Goal: Task Accomplishment & Management: Complete application form

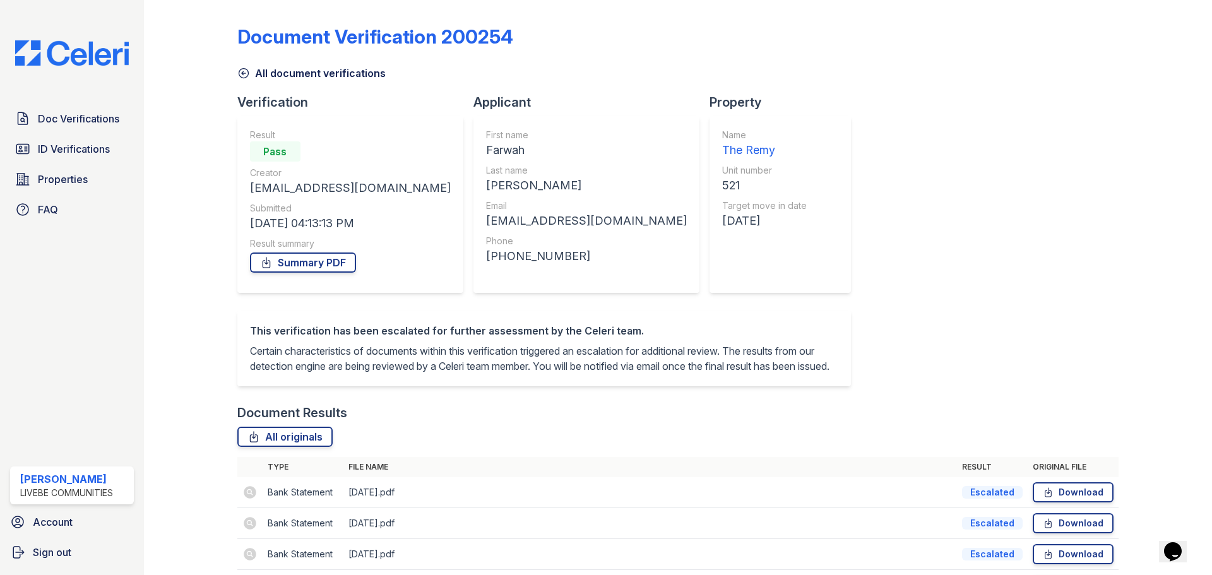
scroll to position [97, 0]
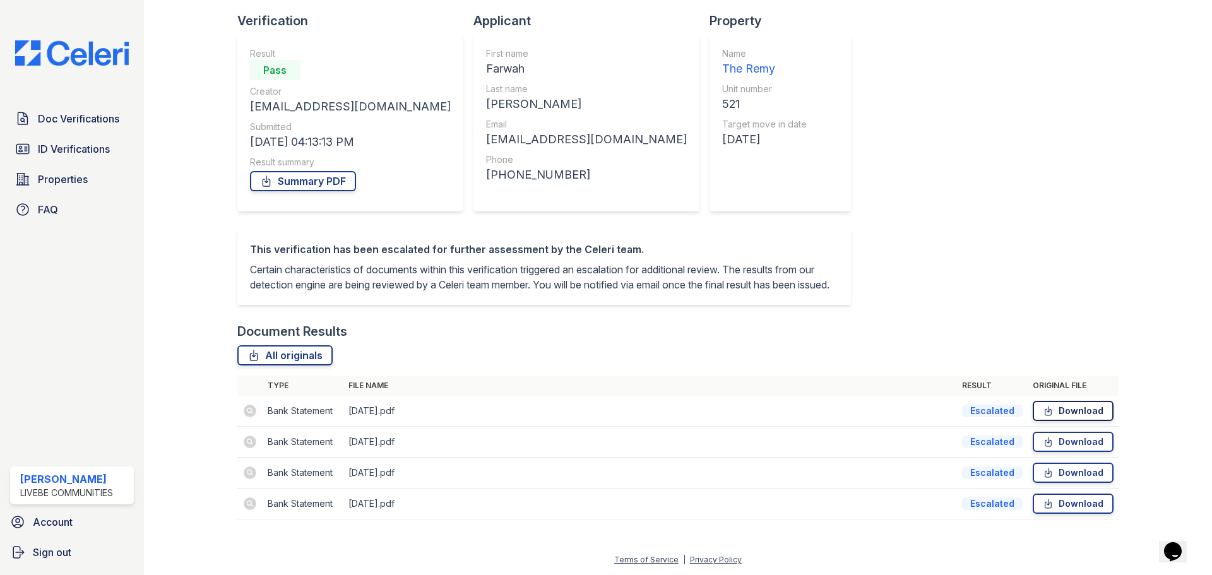
click at [1070, 413] on link "Download" at bounding box center [1073, 411] width 81 height 20
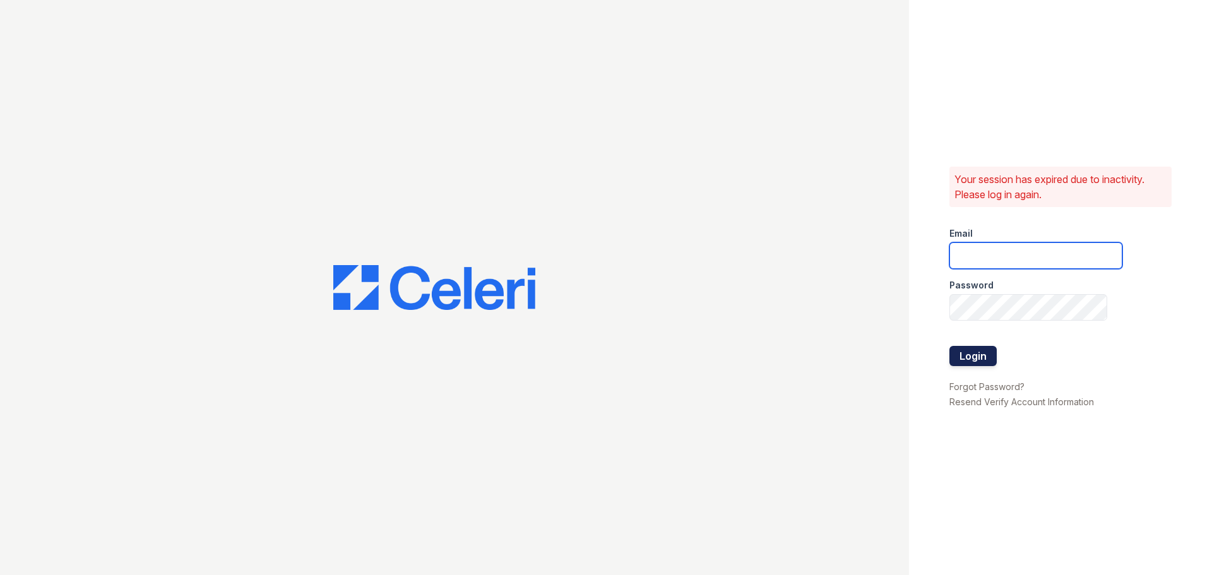
type input "chelab@livebe.com"
click at [976, 355] on button "Login" at bounding box center [972, 356] width 47 height 20
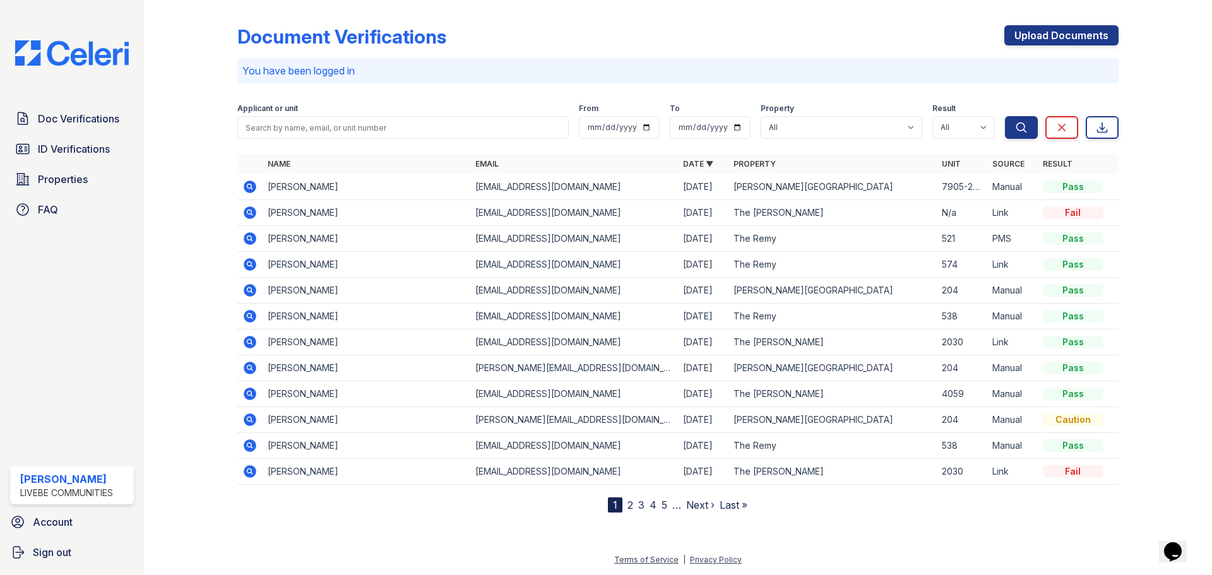
click at [249, 237] on icon at bounding box center [248, 237] width 3 height 3
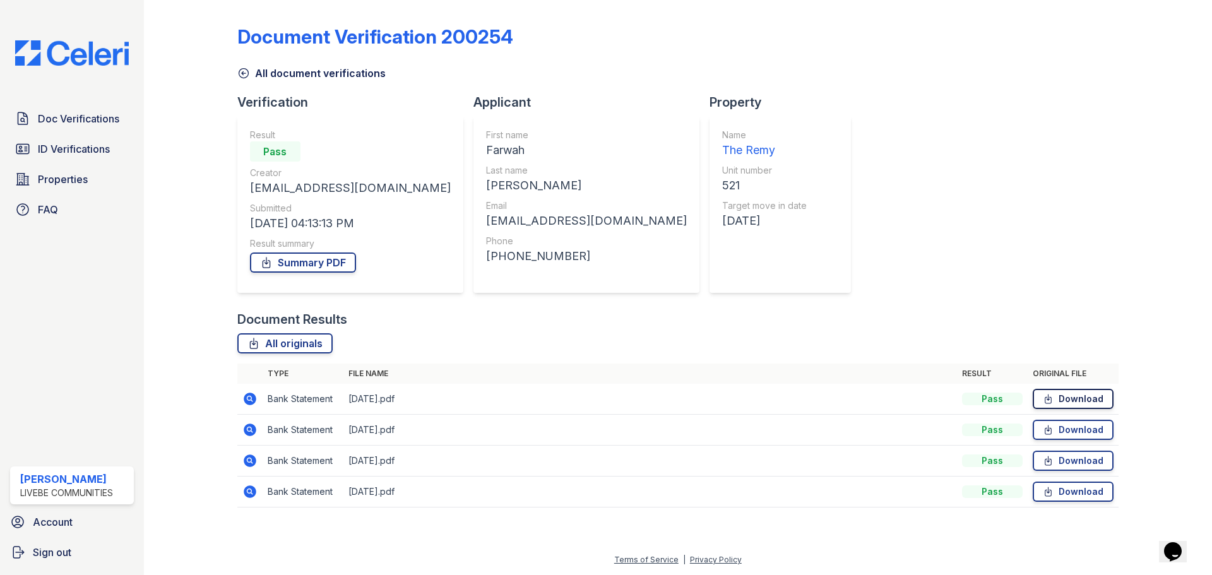
click at [1081, 395] on link "Download" at bounding box center [1073, 399] width 81 height 20
click at [1081, 430] on link "Download" at bounding box center [1073, 430] width 81 height 20
drag, startPoint x: 1081, startPoint y: 461, endPoint x: 1084, endPoint y: 468, distance: 6.8
click at [1081, 461] on link "Download" at bounding box center [1073, 461] width 81 height 20
click at [1086, 494] on link "Download" at bounding box center [1073, 492] width 81 height 20
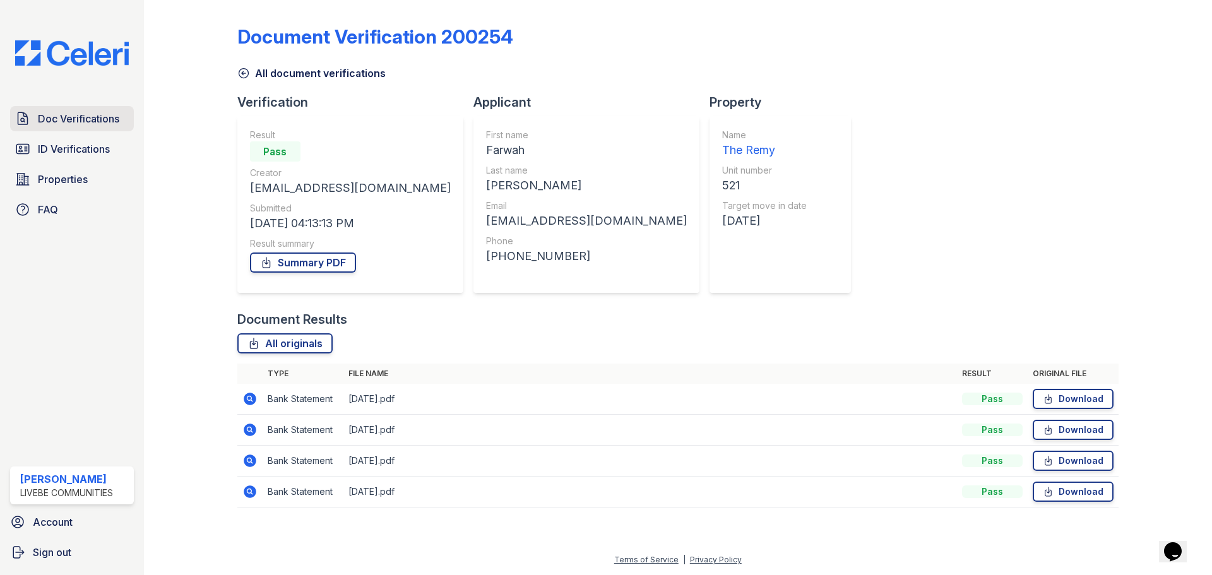
click at [80, 120] on span "Doc Verifications" at bounding box center [78, 118] width 81 height 15
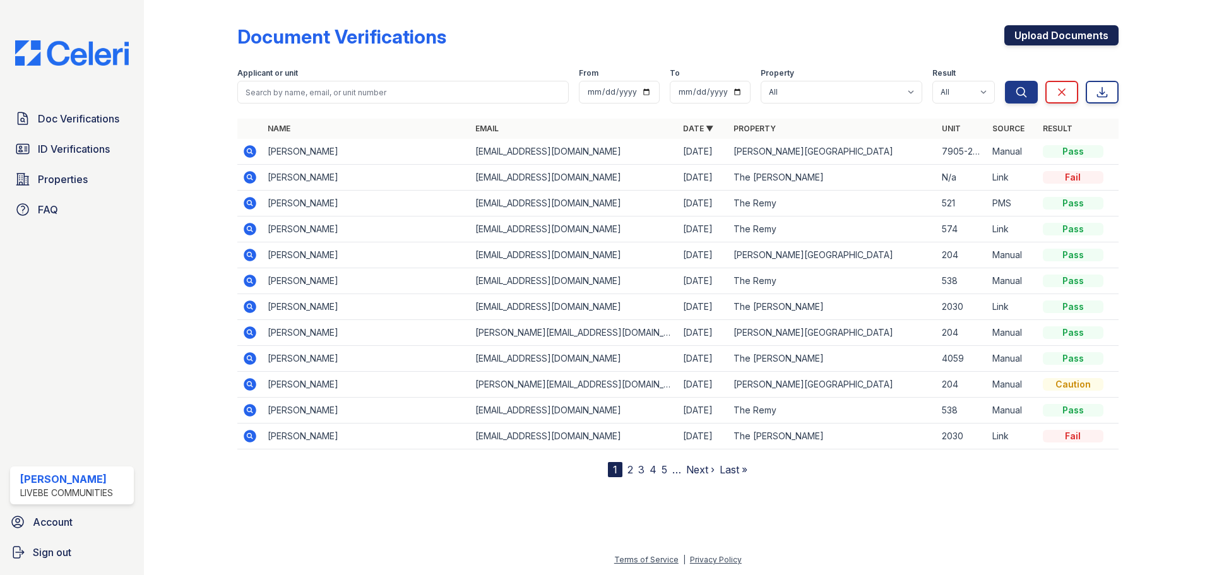
click at [1038, 35] on link "Upload Documents" at bounding box center [1061, 35] width 114 height 20
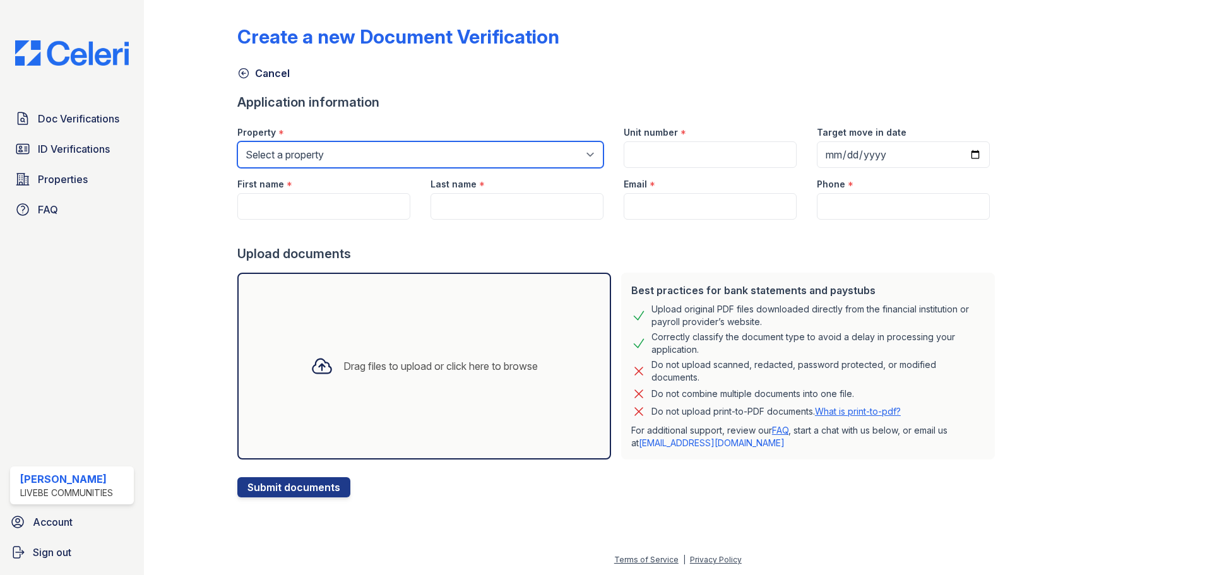
drag, startPoint x: 428, startPoint y: 144, endPoint x: 423, endPoint y: 155, distance: 11.6
click at [428, 145] on select "Select a property Glen Oaks Apartments The Remy The Remy II" at bounding box center [420, 154] width 366 height 27
select select "508"
click at [237, 141] on select "Select a property Glen Oaks Apartments The Remy The Remy II" at bounding box center [420, 154] width 366 height 27
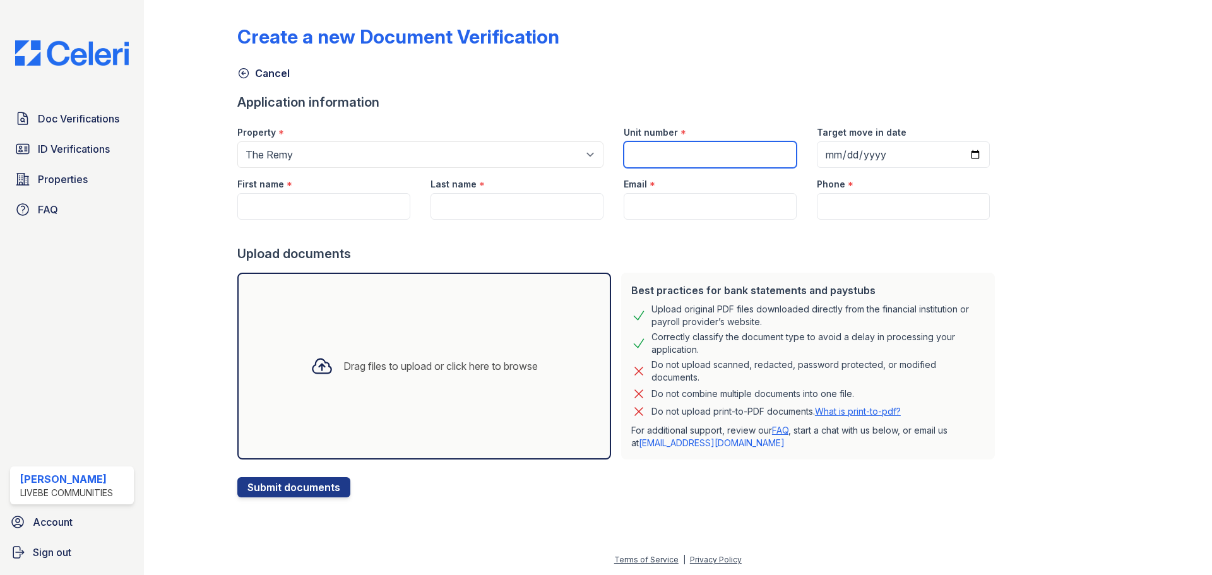
click at [670, 151] on input "Unit number" at bounding box center [710, 154] width 173 height 27
type input "521"
click at [966, 156] on input "Target move in date" at bounding box center [903, 154] width 173 height 27
click at [951, 157] on input "Target move in date" at bounding box center [903, 154] width 173 height 27
type input "2025-10-04"
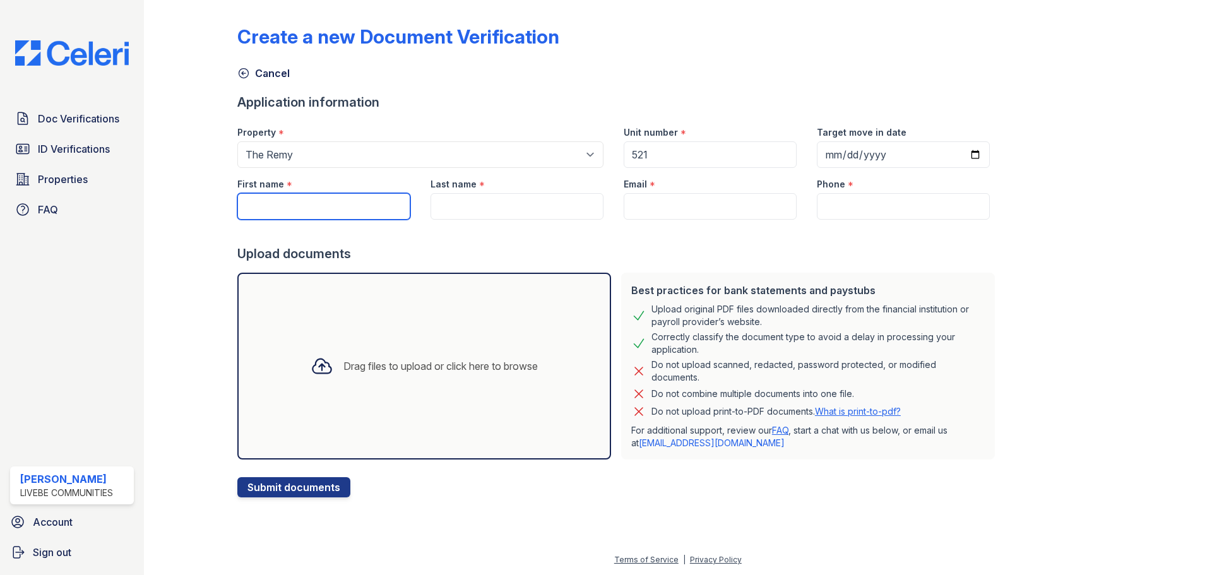
click at [327, 208] on input "First name" at bounding box center [323, 206] width 173 height 27
type input "Farwah"
click at [472, 213] on input "Last name" at bounding box center [516, 206] width 173 height 27
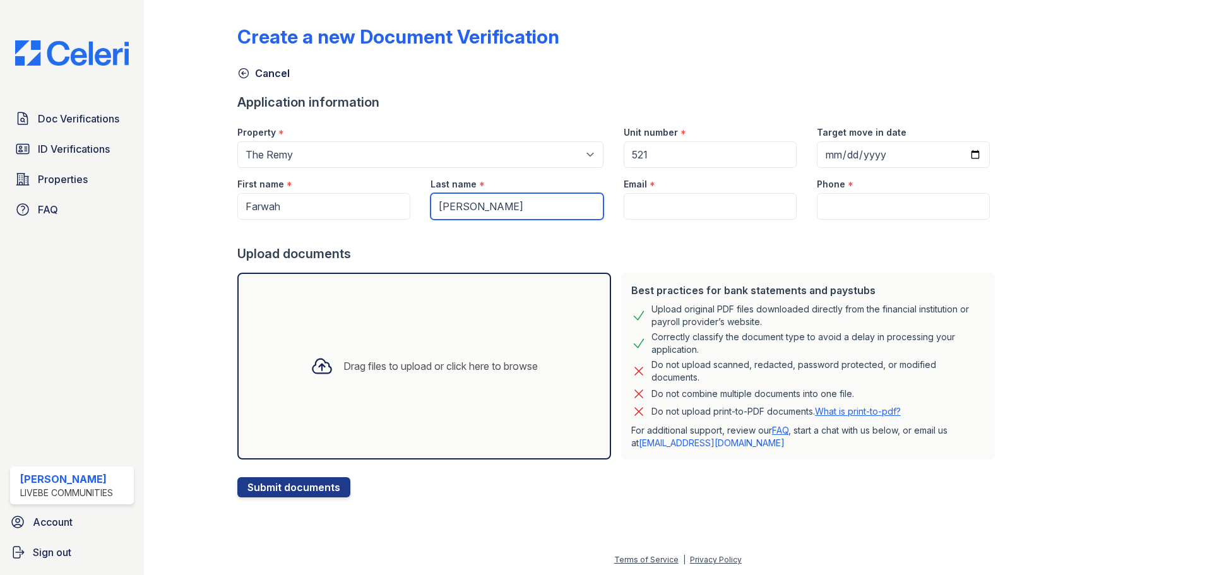
type input "Anwary"
click at [663, 204] on input "Email" at bounding box center [710, 206] width 173 height 27
paste input "farwah345@gmail.com"
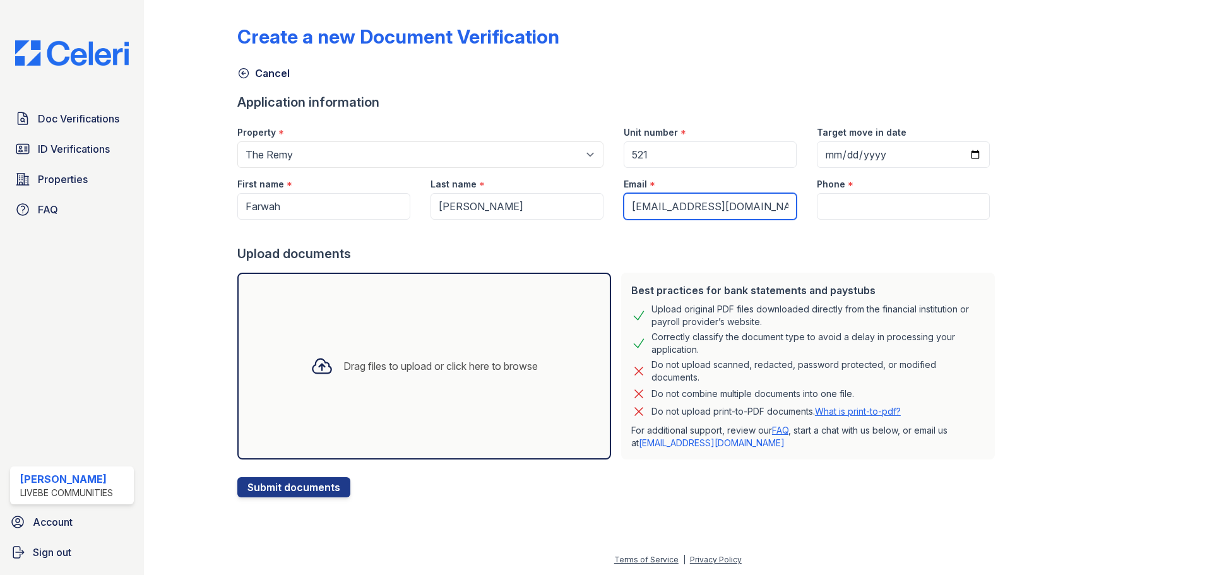
type input "farwah345@gmail.com"
click at [834, 198] on input "Phone" at bounding box center [903, 206] width 173 height 27
paste input "(571) 379-2338"
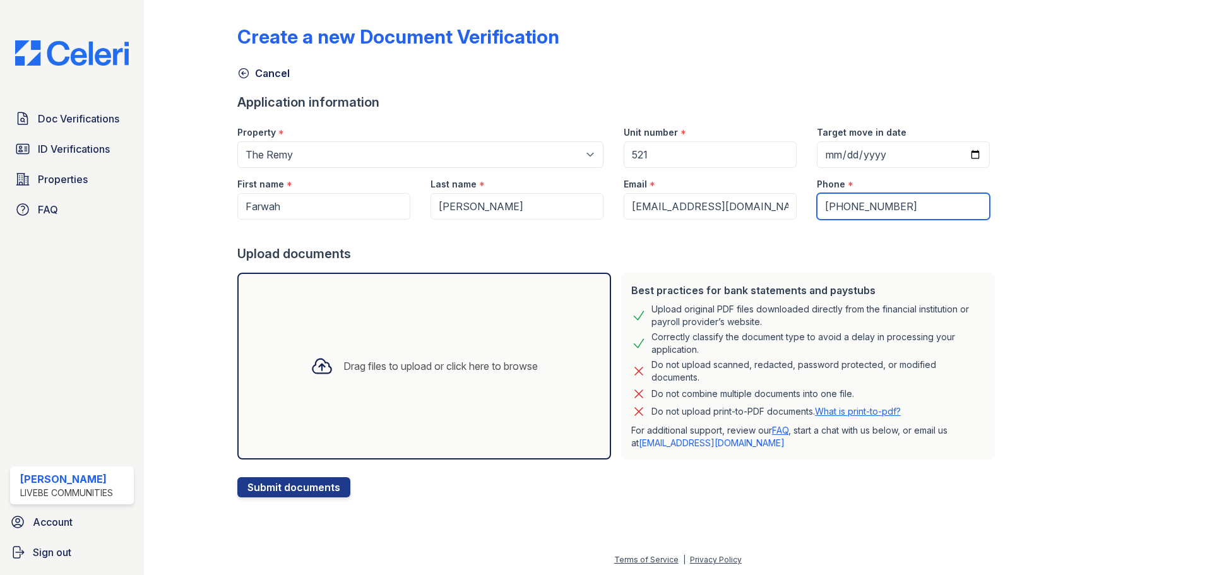
type input "(571) 379-2338"
click at [400, 329] on div "Drag files to upload or click here to browse" at bounding box center [424, 366] width 374 height 187
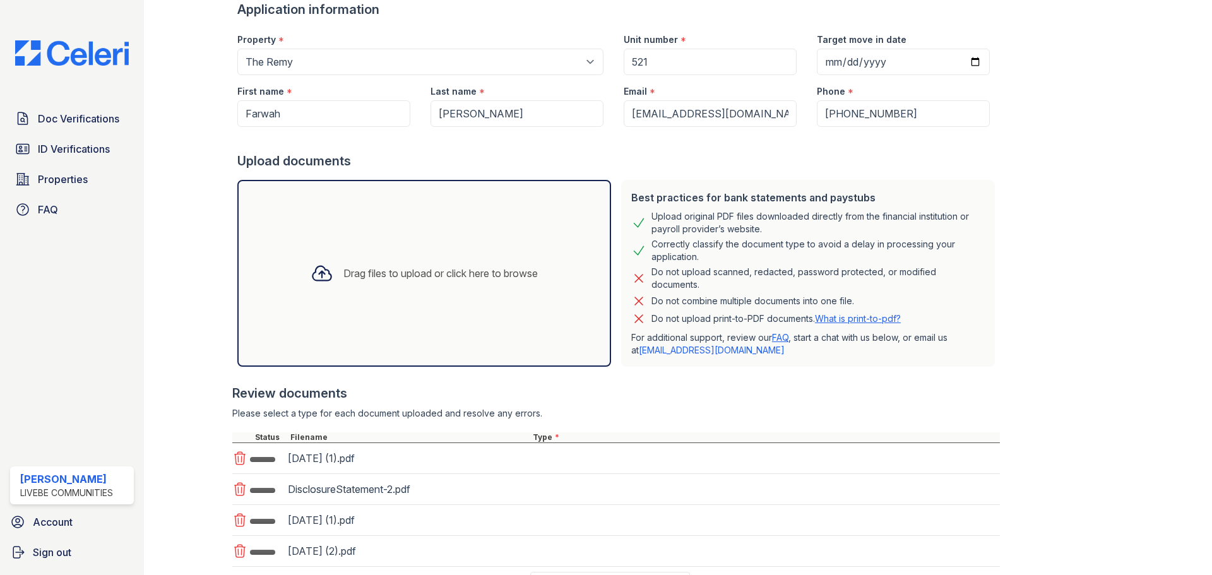
scroll to position [189, 0]
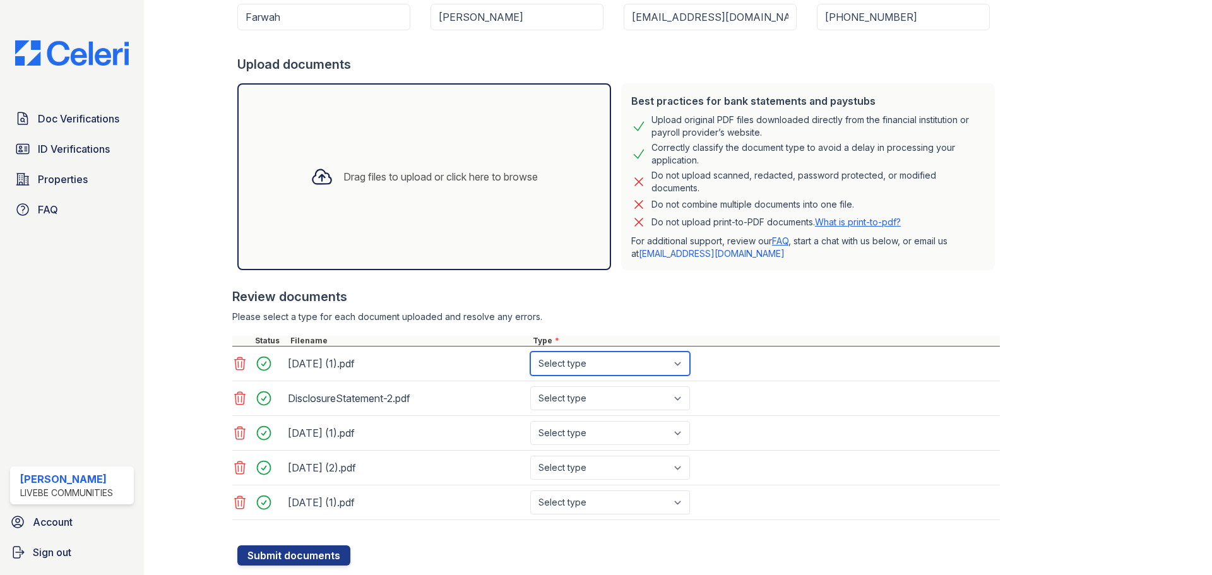
click at [605, 367] on select "Select type Paystub Bank Statement Offer Letter Tax Documents Benefit Award Let…" at bounding box center [610, 364] width 160 height 24
select select "bank_statement"
click at [530, 352] on select "Select type Paystub Bank Statement Offer Letter Tax Documents Benefit Award Let…" at bounding box center [610, 364] width 160 height 24
click at [598, 407] on select "Select type Paystub Bank Statement Offer Letter Tax Documents Benefit Award Let…" at bounding box center [610, 398] width 160 height 24
select select "other"
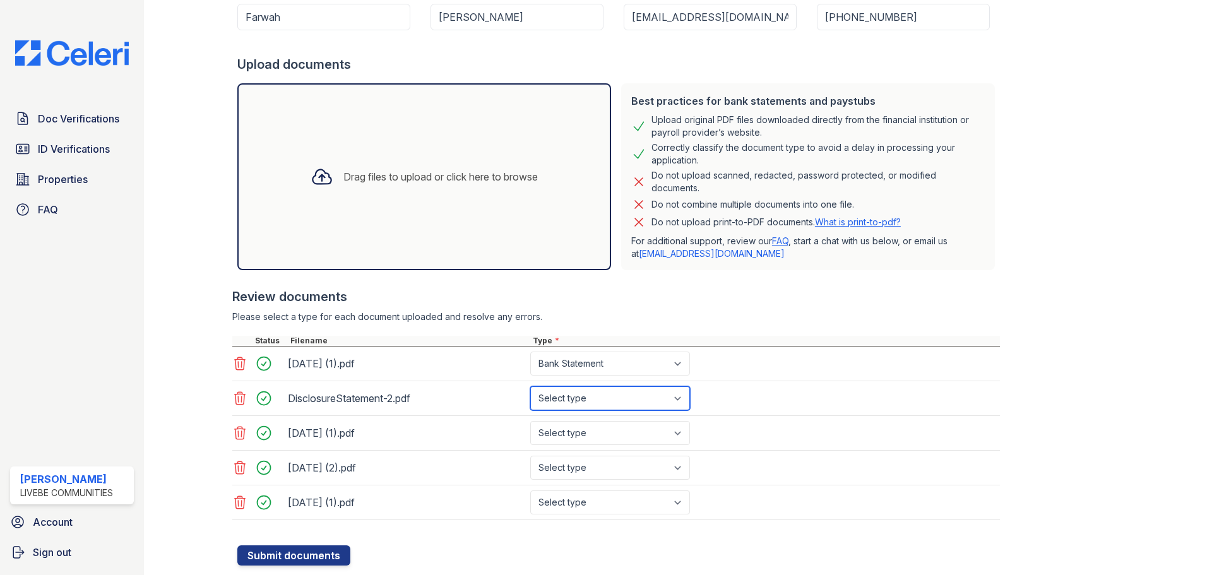
click at [530, 386] on select "Select type Paystub Bank Statement Offer Letter Tax Documents Benefit Award Let…" at bounding box center [610, 398] width 160 height 24
drag, startPoint x: 610, startPoint y: 428, endPoint x: 608, endPoint y: 435, distance: 7.2
click at [610, 428] on select "Select type Paystub Bank Statement Offer Letter Tax Documents Benefit Award Let…" at bounding box center [610, 433] width 160 height 24
select select "bank_statement"
click at [530, 421] on select "Select type Paystub Bank Statement Offer Letter Tax Documents Benefit Award Let…" at bounding box center [610, 433] width 160 height 24
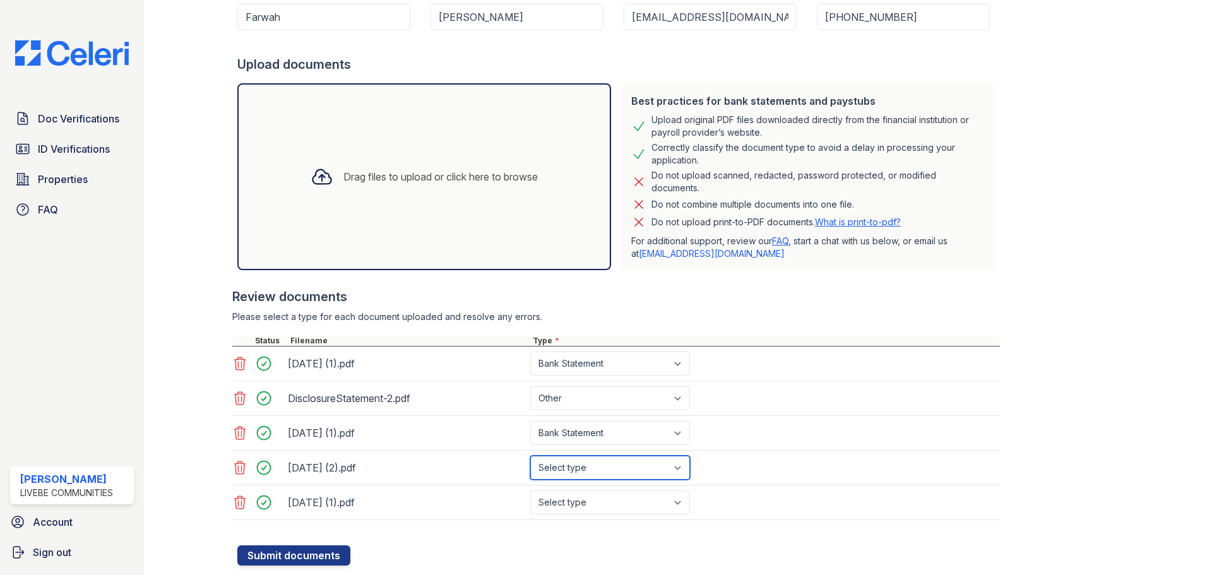
click at [595, 468] on select "Select type Paystub Bank Statement Offer Letter Tax Documents Benefit Award Let…" at bounding box center [610, 468] width 160 height 24
select select "bank_statement"
click at [530, 456] on select "Select type Paystub Bank Statement Offer Letter Tax Documents Benefit Award Let…" at bounding box center [610, 468] width 160 height 24
click at [595, 496] on select "Select type Paystub Bank Statement Offer Letter Tax Documents Benefit Award Let…" at bounding box center [610, 502] width 160 height 24
select select "bank_statement"
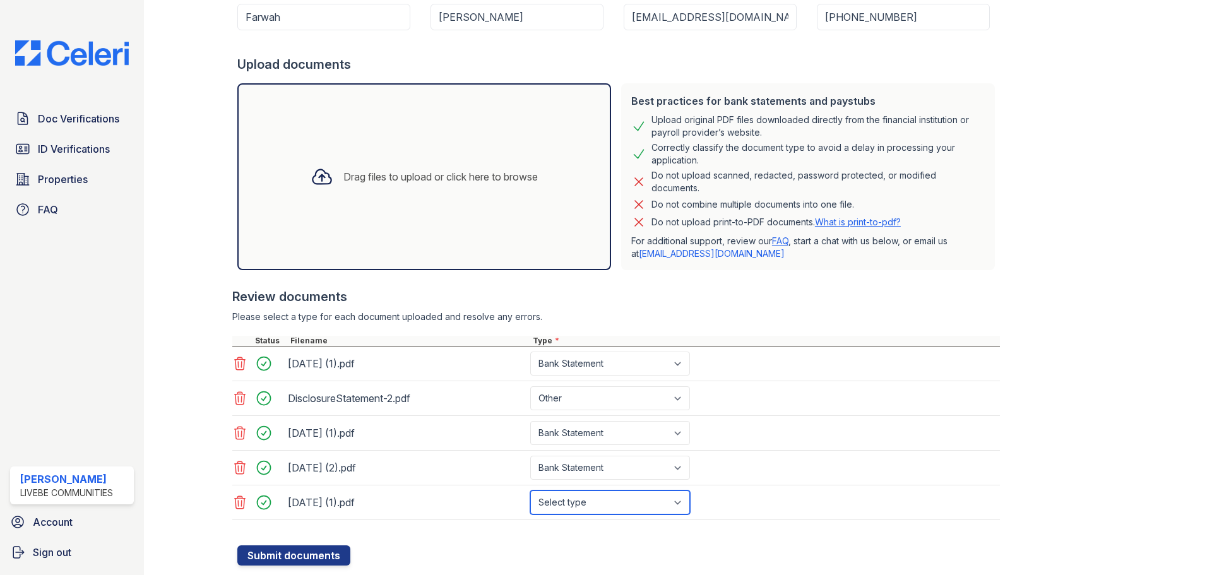
click at [530, 490] on select "Select type Paystub Bank Statement Offer Letter Tax Documents Benefit Award Let…" at bounding box center [610, 502] width 160 height 24
click at [307, 553] on button "Submit documents" at bounding box center [293, 555] width 113 height 20
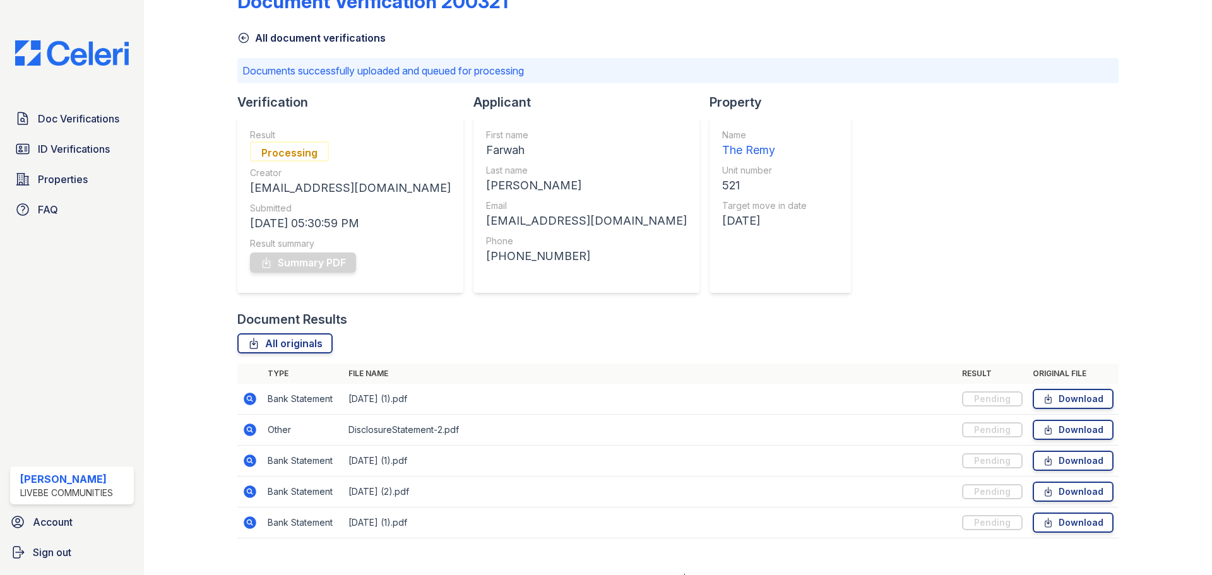
scroll to position [54, 0]
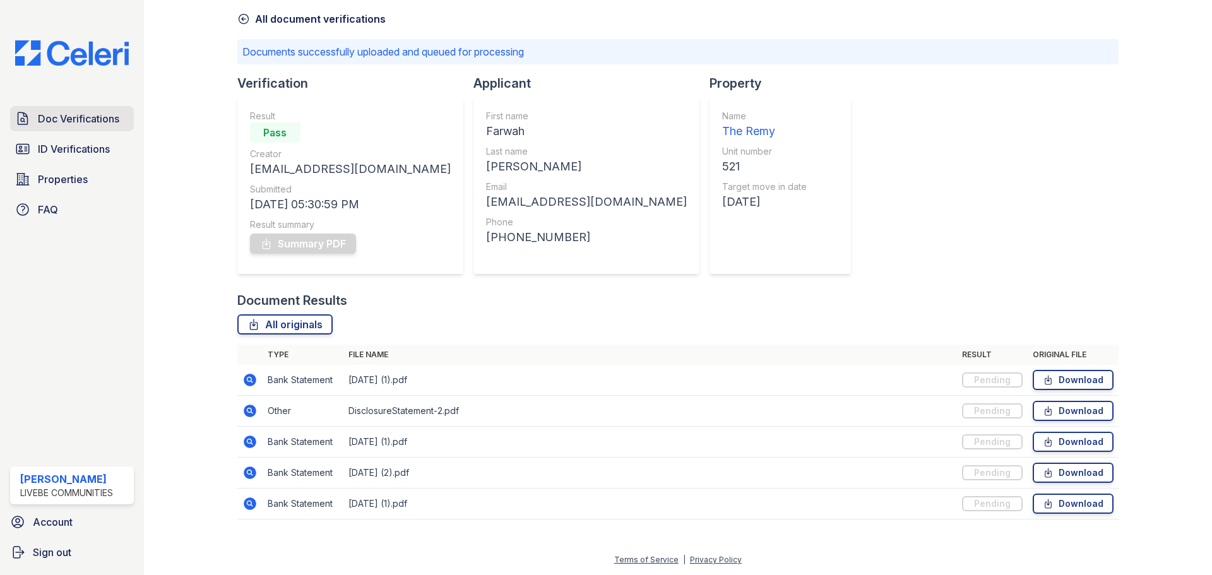
click at [85, 119] on span "Doc Verifications" at bounding box center [78, 118] width 81 height 15
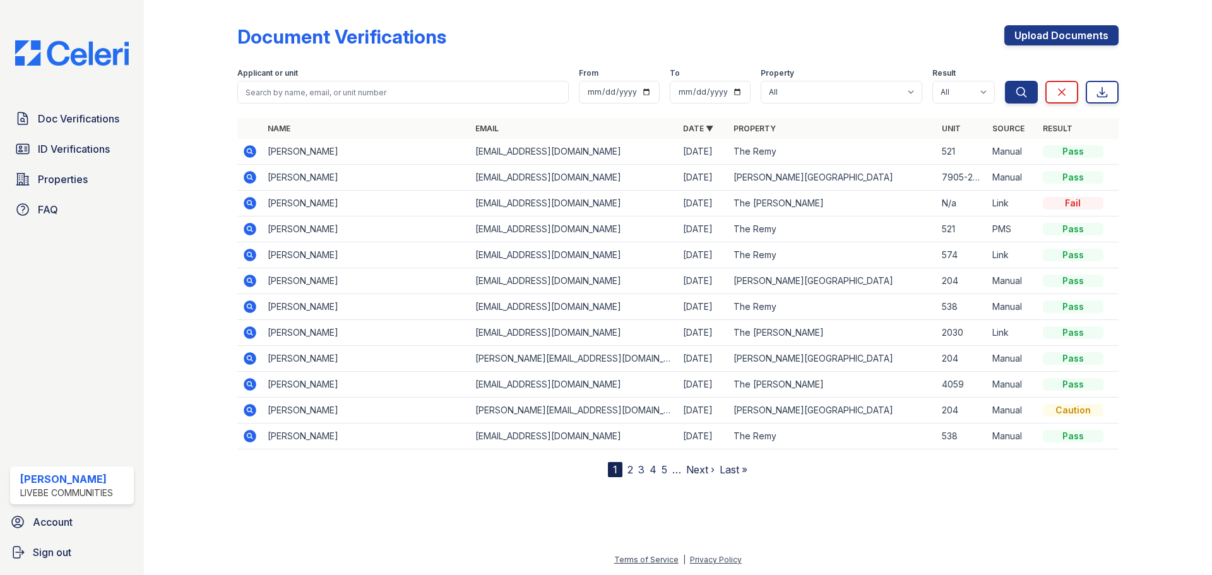
click at [252, 148] on icon at bounding box center [250, 151] width 13 height 13
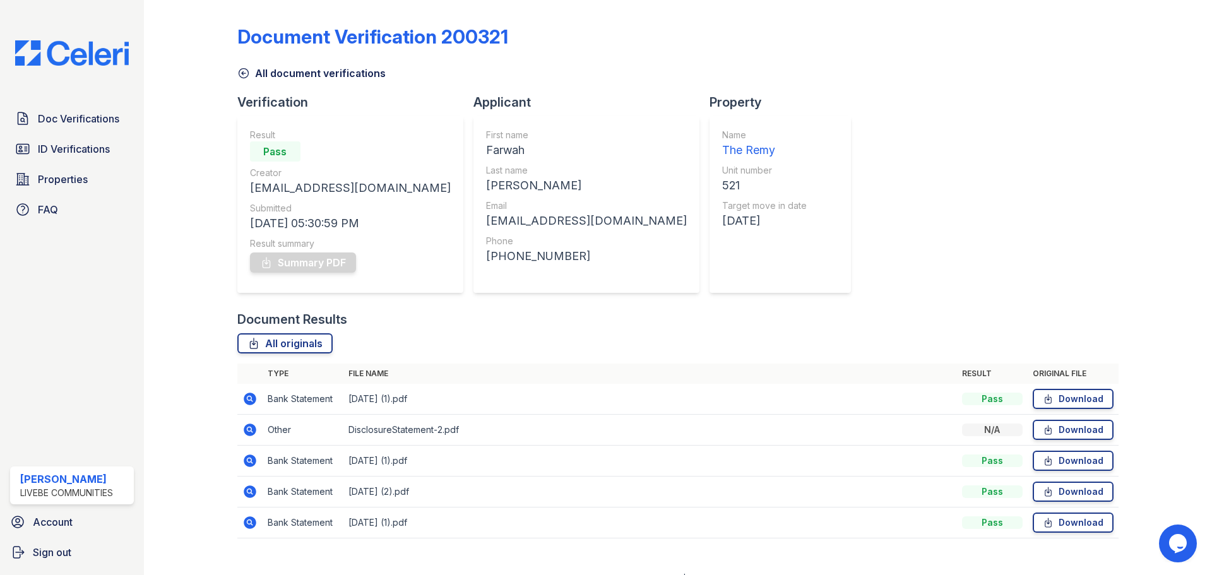
click at [246, 430] on icon at bounding box center [250, 429] width 13 height 13
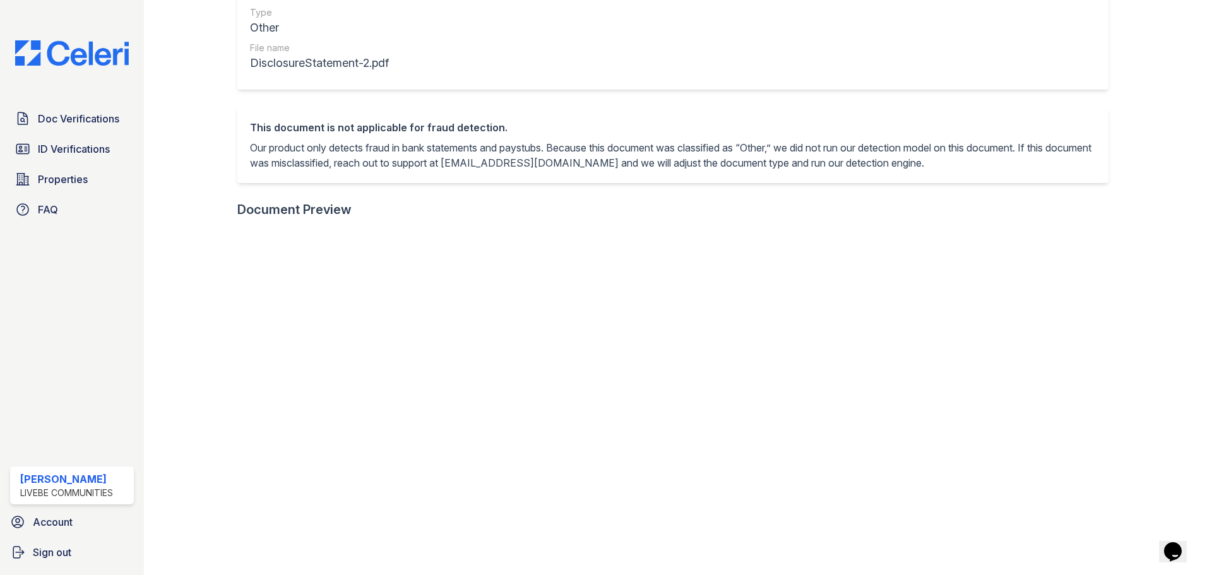
scroll to position [189, 0]
click at [97, 123] on span "Doc Verifications" at bounding box center [78, 118] width 81 height 15
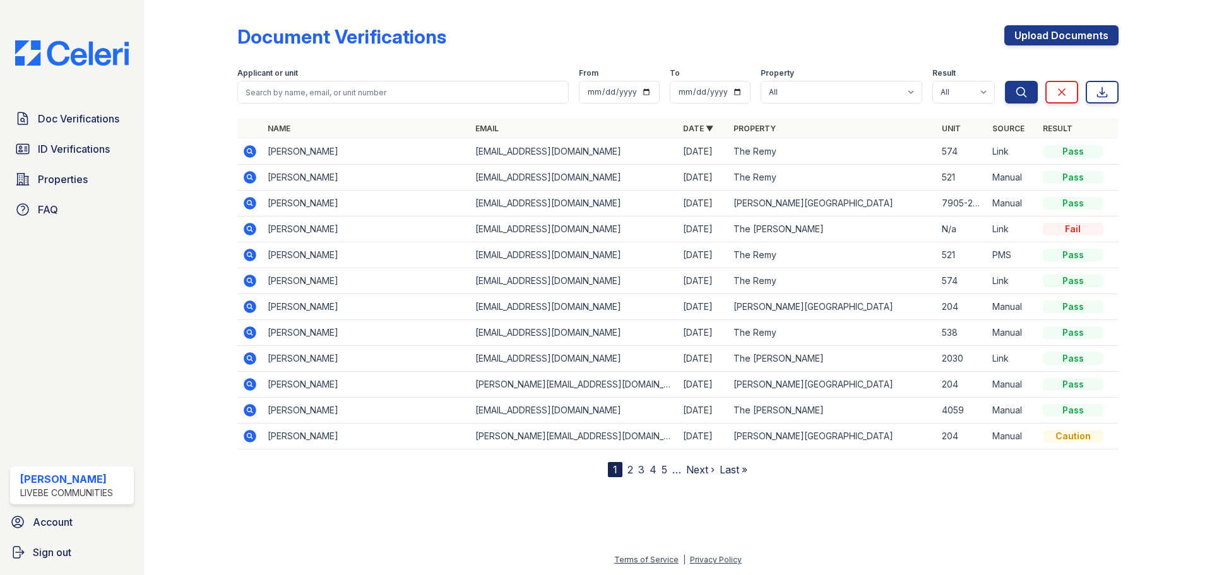
click at [254, 175] on icon at bounding box center [250, 177] width 13 height 13
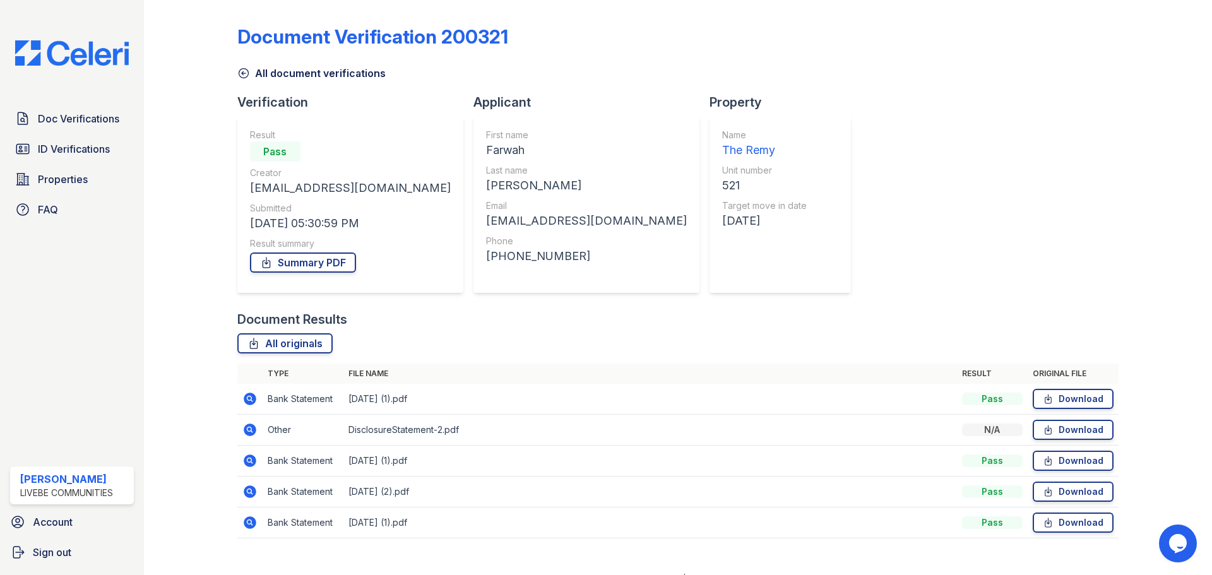
click at [252, 458] on icon at bounding box center [250, 460] width 13 height 13
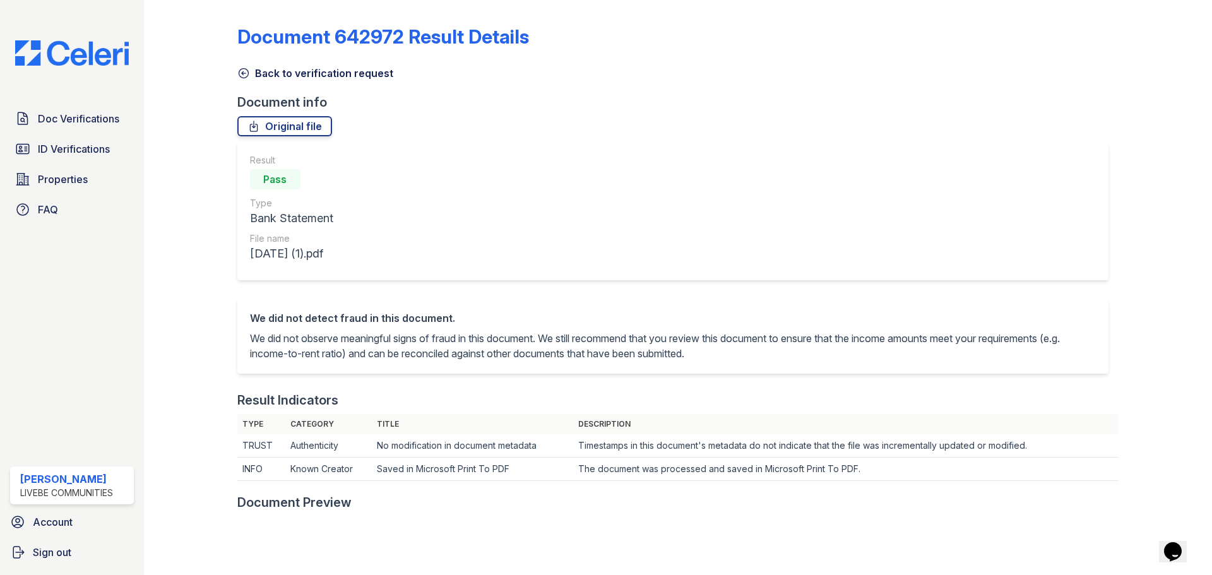
click at [246, 73] on icon at bounding box center [243, 73] width 13 height 13
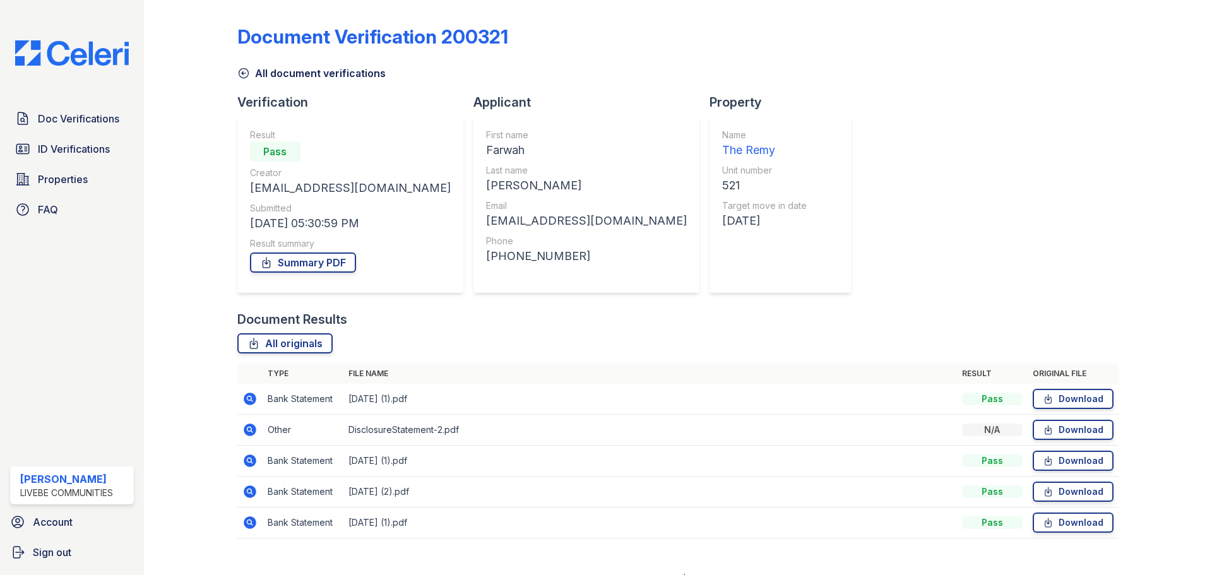
click at [250, 428] on icon at bounding box center [249, 429] width 15 height 15
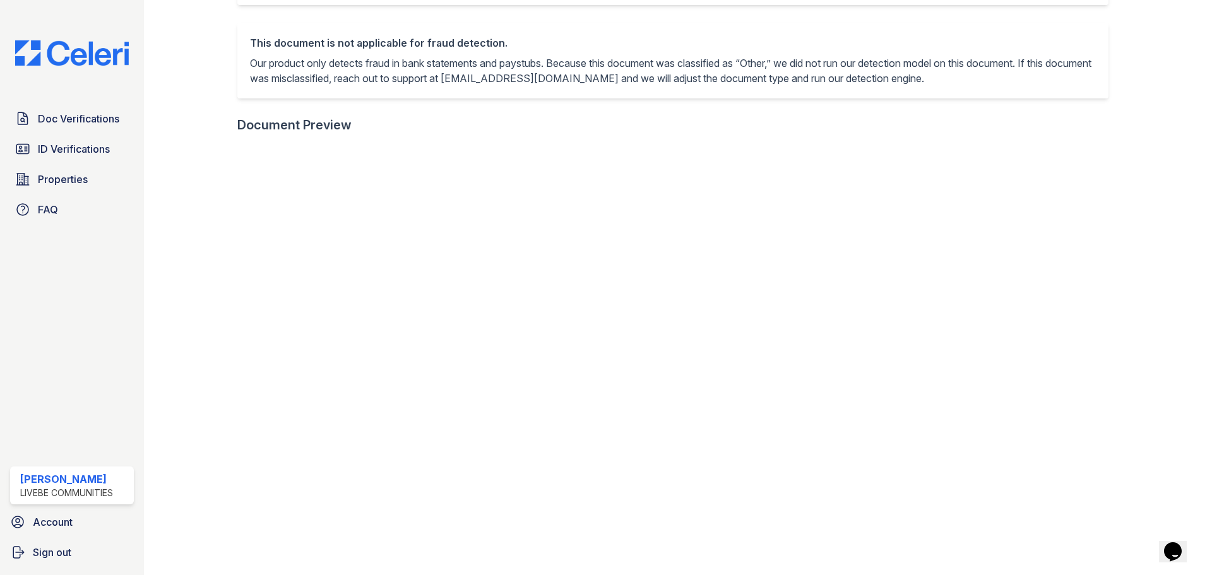
scroll to position [268, 0]
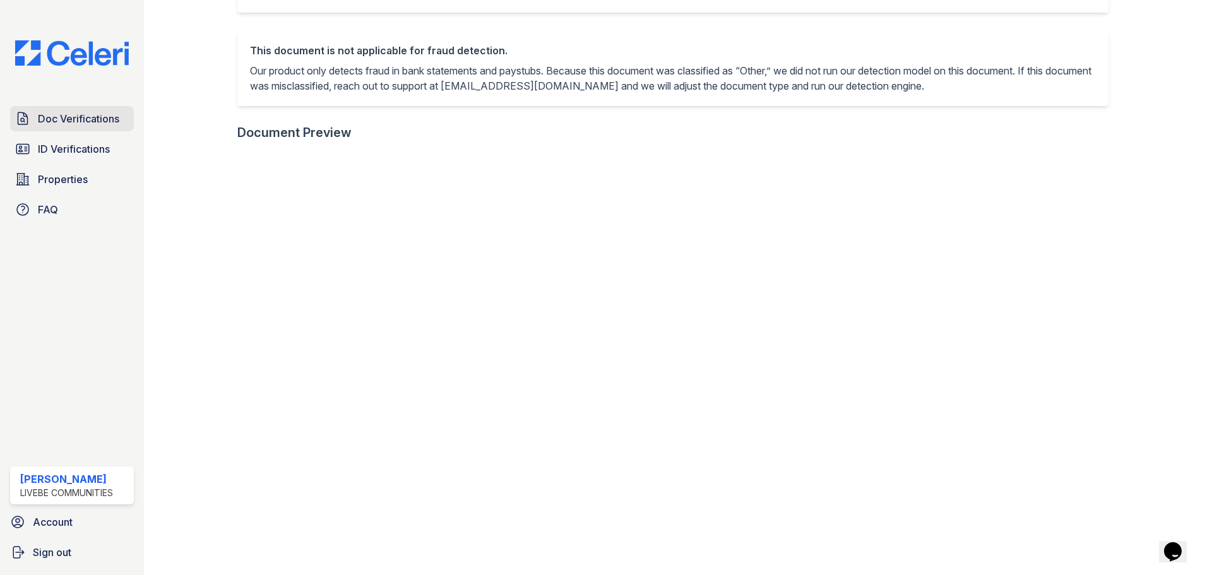
drag, startPoint x: 63, startPoint y: 105, endPoint x: 63, endPoint y: 119, distance: 13.3
click at [63, 105] on div "Doc Verifications ID Verifications Properties FAQ Chela Brown LiveBe Communitie…" at bounding box center [72, 287] width 144 height 575
click at [63, 119] on span "Doc Verifications" at bounding box center [78, 118] width 81 height 15
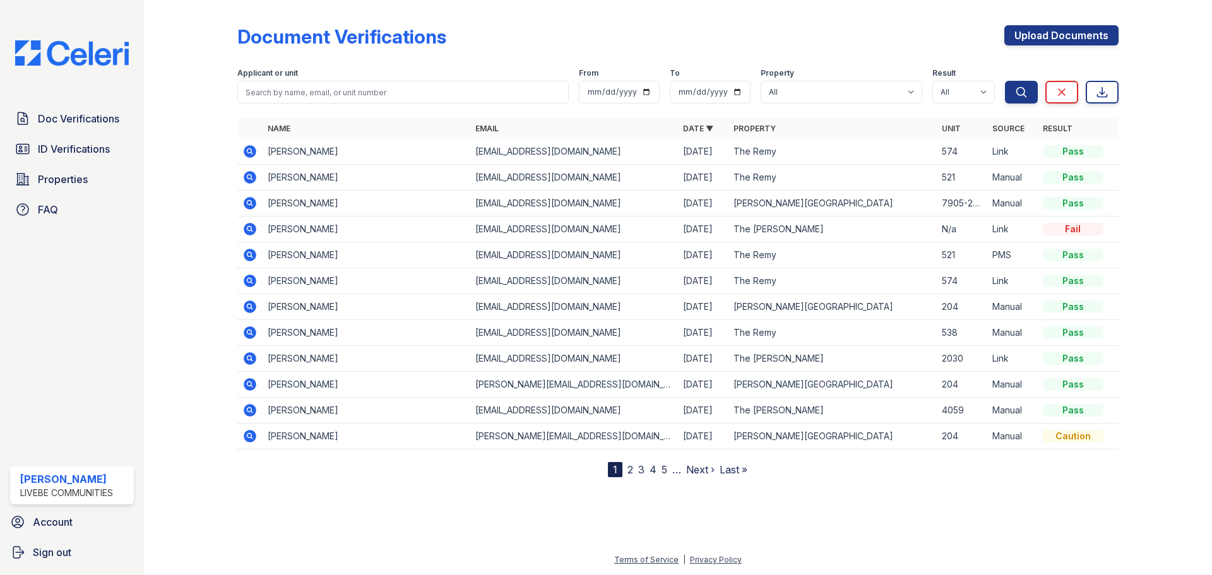
click at [247, 152] on icon at bounding box center [249, 151] width 15 height 15
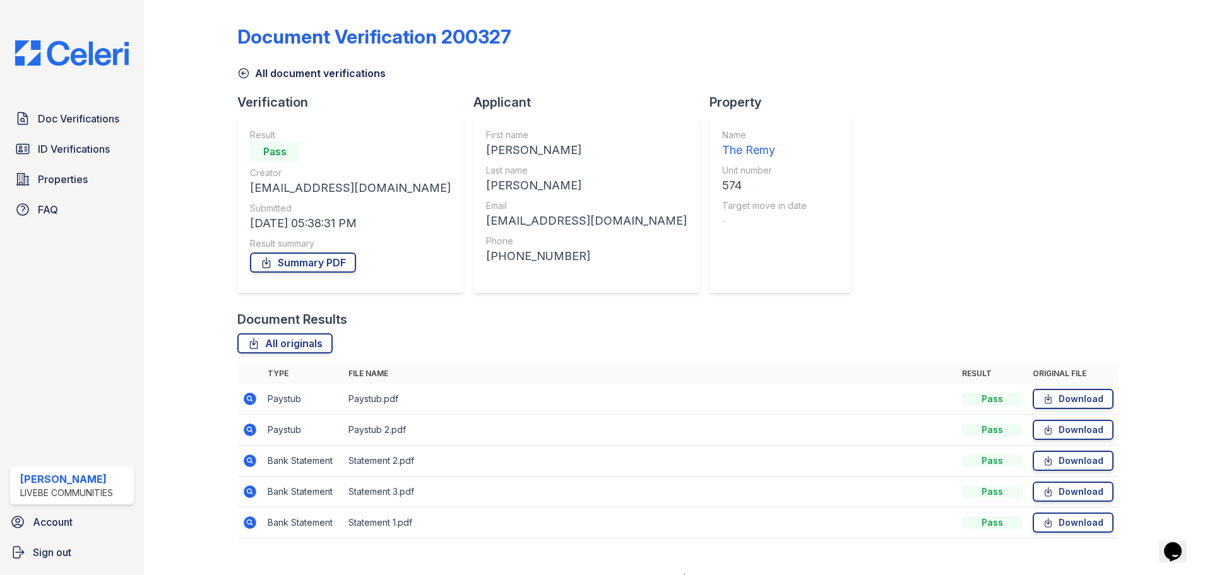
click at [249, 397] on icon at bounding box center [248, 397] width 3 height 3
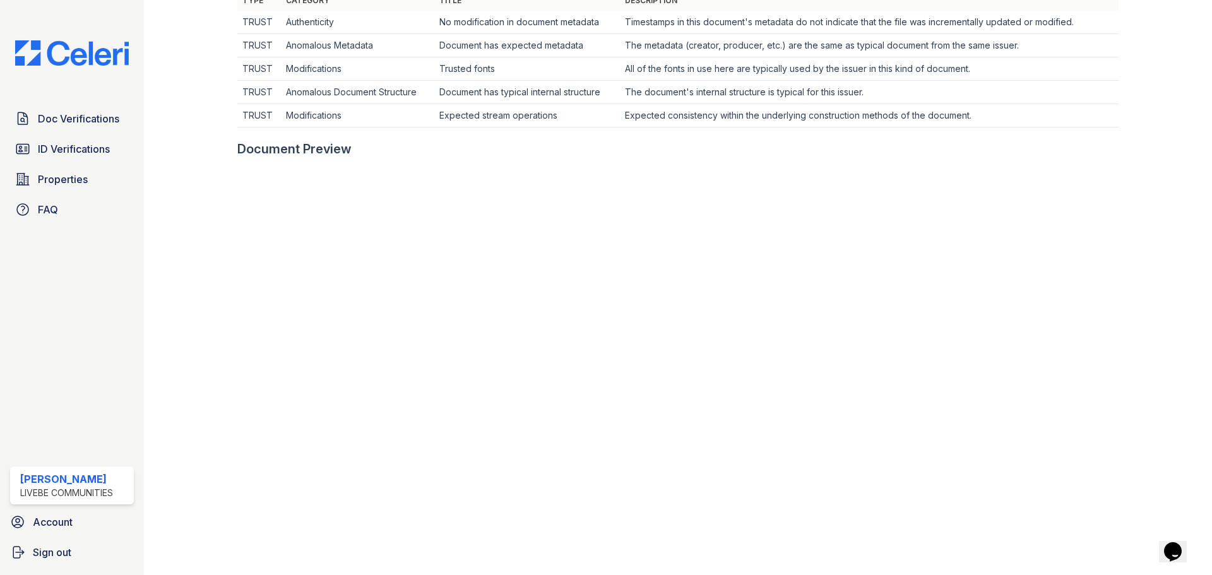
scroll to position [442, 0]
